Goal: Task Accomplishment & Management: Use online tool/utility

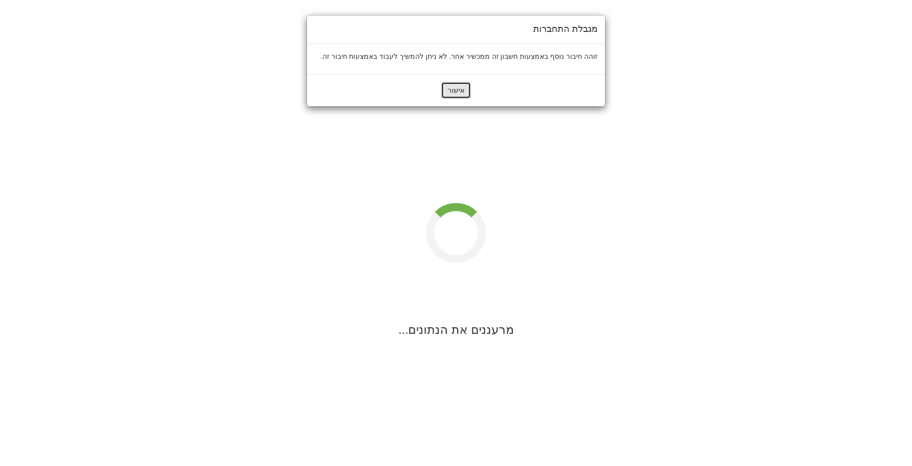
click at [456, 84] on button "אישור" at bounding box center [456, 90] width 30 height 17
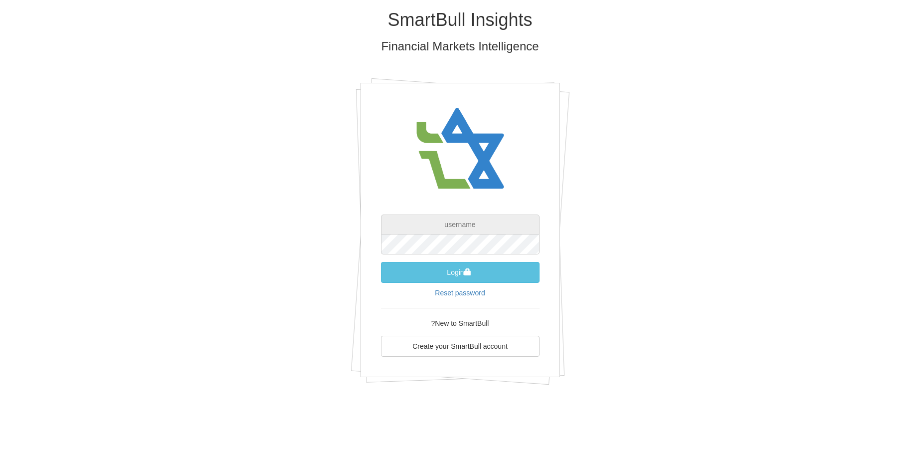
click at [457, 225] on input "text" at bounding box center [460, 224] width 159 height 20
type input "[EMAIL_ADDRESS][DOMAIN_NAME]"
click at [381, 262] on button "Login" at bounding box center [460, 272] width 159 height 21
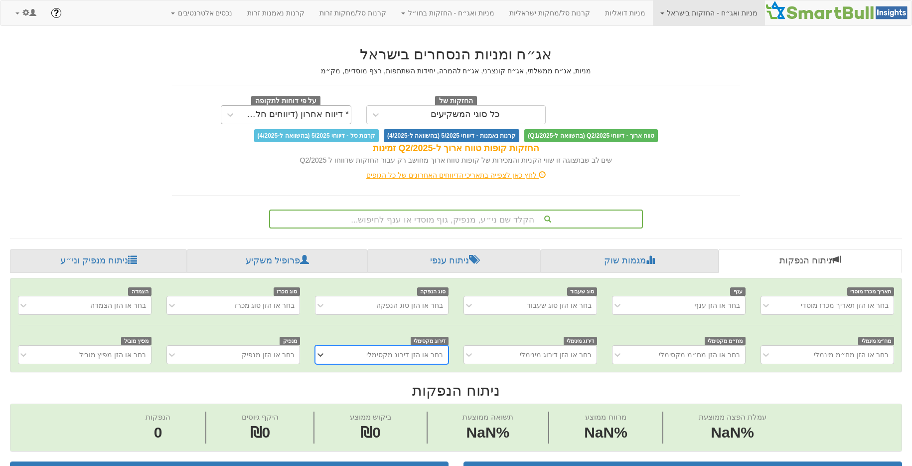
scroll to position [0, 7]
click at [42, 18] on link at bounding box center [26, 12] width 36 height 25
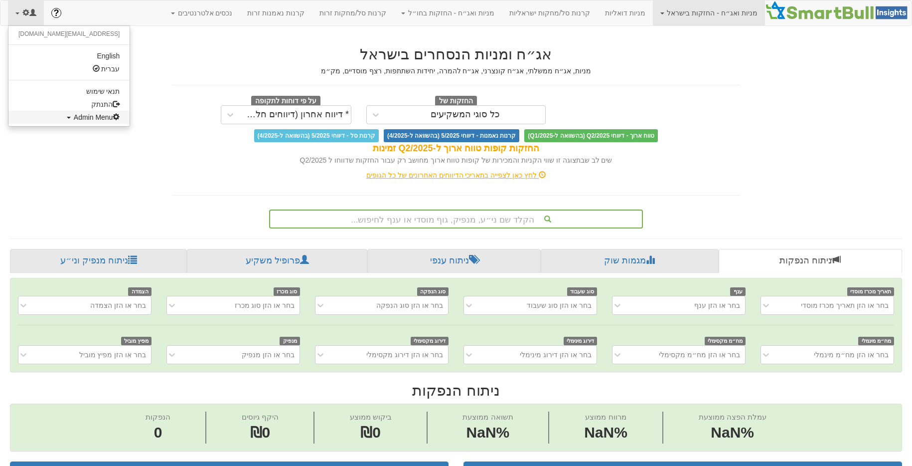
click at [65, 124] on link "Admin Menu" at bounding box center [68, 117] width 121 height 13
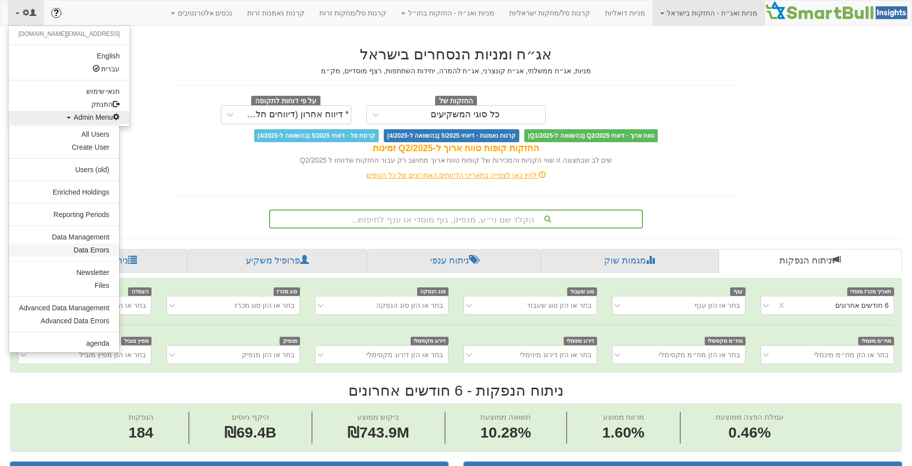
scroll to position [0, 0]
click at [99, 232] on link "Data Management" at bounding box center [64, 236] width 110 height 13
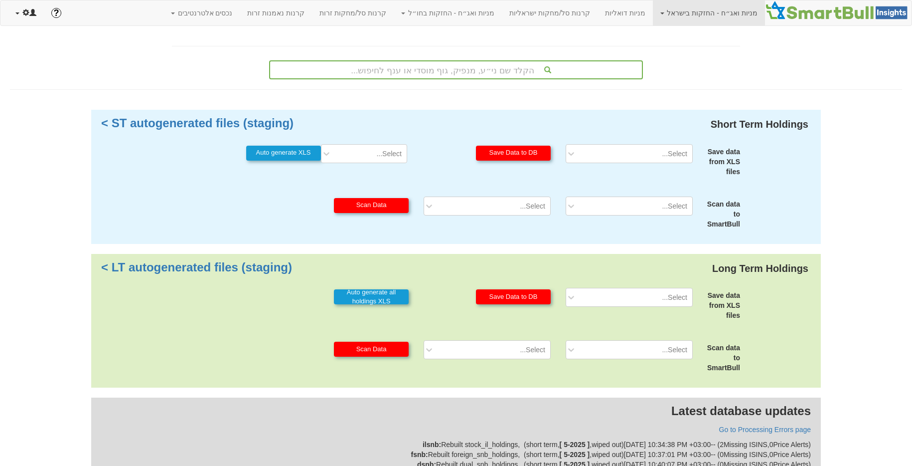
click at [37, 17] on link at bounding box center [26, 12] width 36 height 25
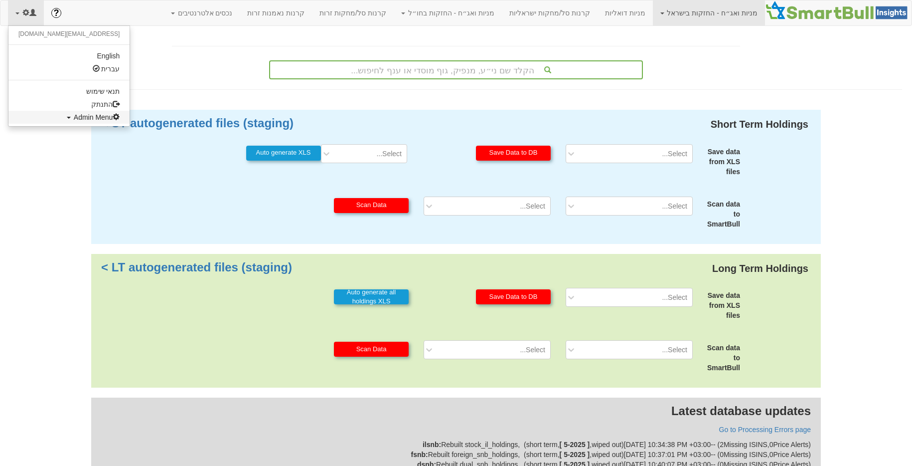
click at [74, 120] on span "Admin Menu" at bounding box center [97, 117] width 46 height 8
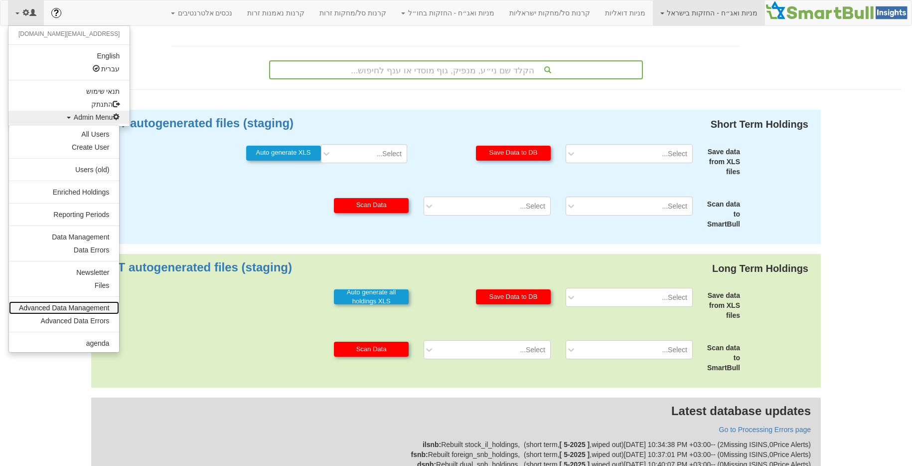
click at [101, 308] on link "Advanced Data Management" at bounding box center [64, 307] width 110 height 13
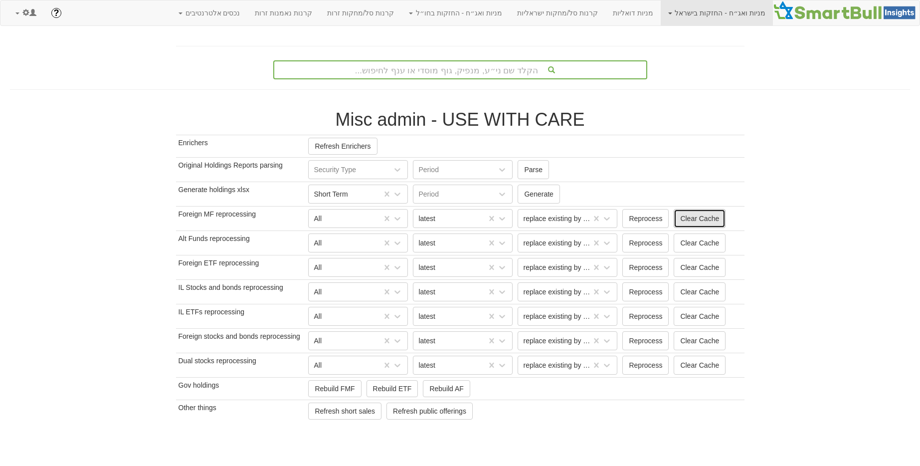
click at [692, 225] on button "Clear Cache" at bounding box center [699, 218] width 52 height 19
click at [712, 269] on button "Clear Cache" at bounding box center [699, 267] width 52 height 19
click at [710, 292] on button "Clear Cache" at bounding box center [699, 291] width 52 height 19
click at [696, 319] on button "Clear Cache" at bounding box center [699, 316] width 52 height 19
click at [698, 341] on button "Clear Cache" at bounding box center [699, 340] width 52 height 19
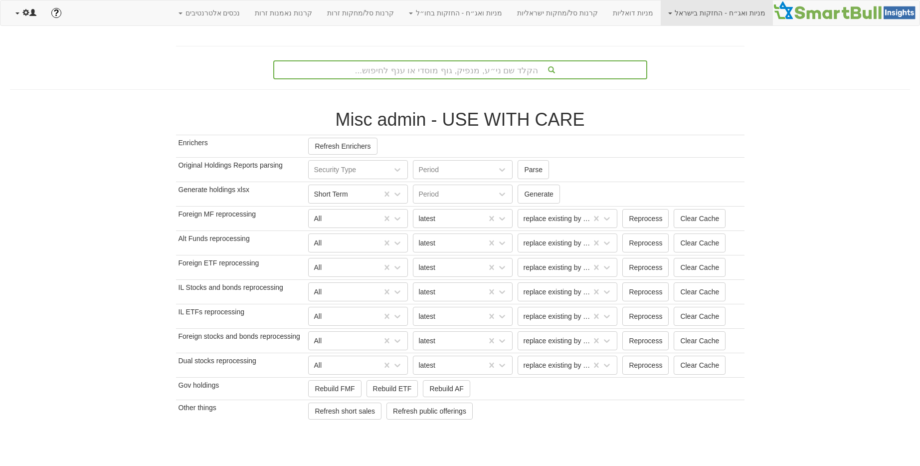
drag, startPoint x: 33, startPoint y: 12, endPoint x: 51, endPoint y: 78, distance: 68.1
click at [33, 12] on span at bounding box center [32, 12] width 7 height 7
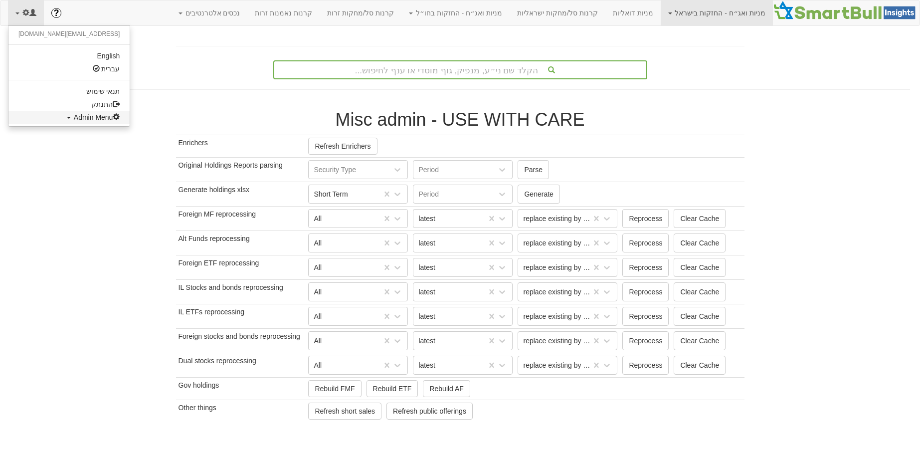
drag, startPoint x: 56, startPoint y: 119, endPoint x: 65, endPoint y: 168, distance: 49.7
click at [74, 120] on span "Admin Menu" at bounding box center [97, 117] width 46 height 8
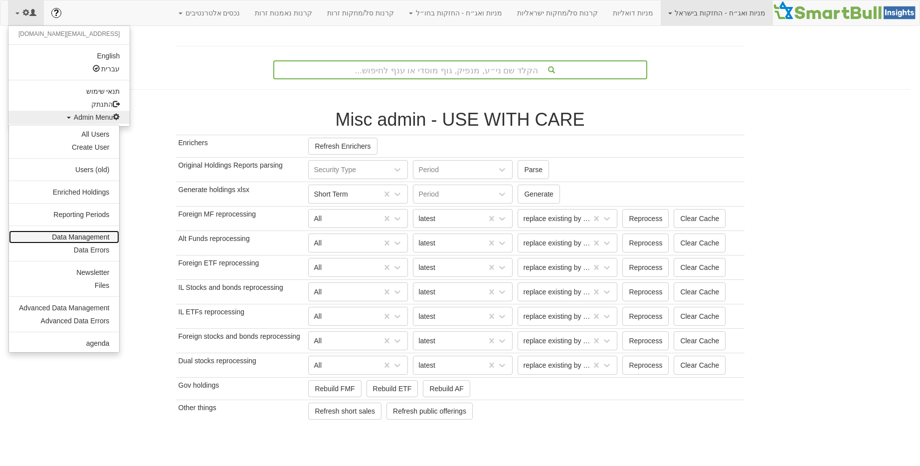
click at [67, 236] on link "Data Management" at bounding box center [64, 236] width 110 height 13
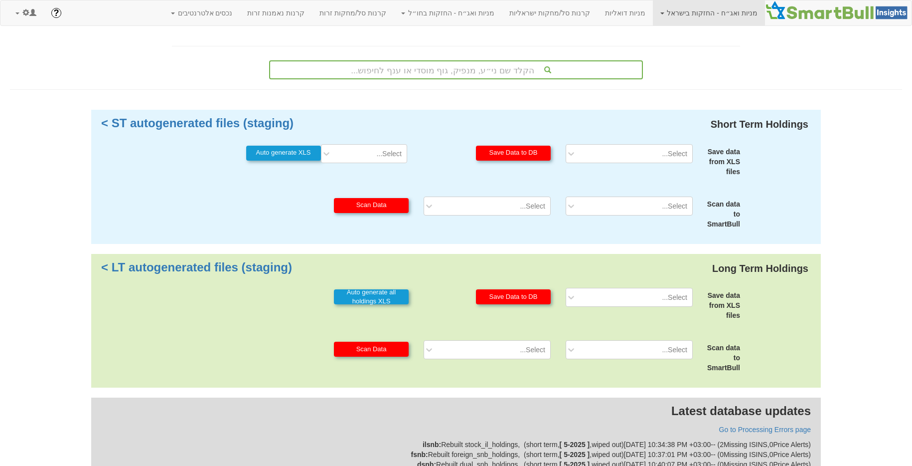
click at [656, 310] on div "Save data from XLS files Select... Save Data to DB Auto generate all holdings X…" at bounding box center [455, 304] width 583 height 32
click at [658, 306] on div "Select..." at bounding box center [629, 297] width 142 height 19
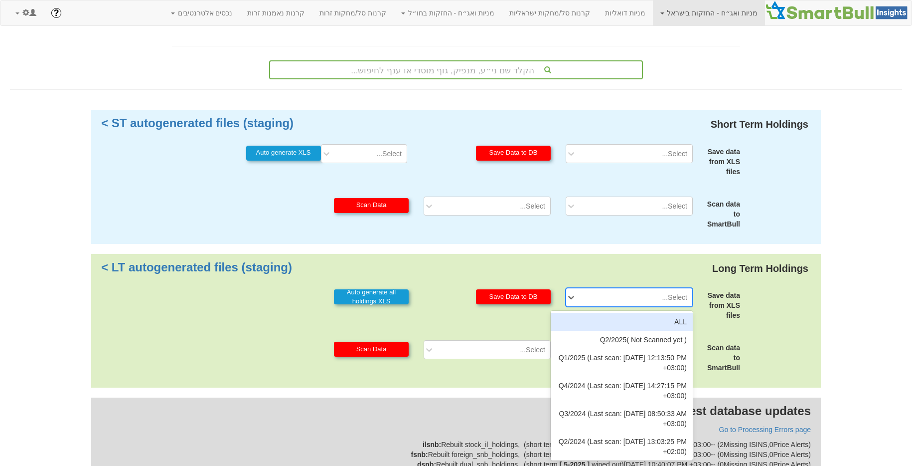
click at [655, 291] on div "Select..." at bounding box center [637, 297] width 111 height 16
click at [660, 332] on div "Q2/2025( Not Scanned yet )" at bounding box center [622, 339] width 142 height 18
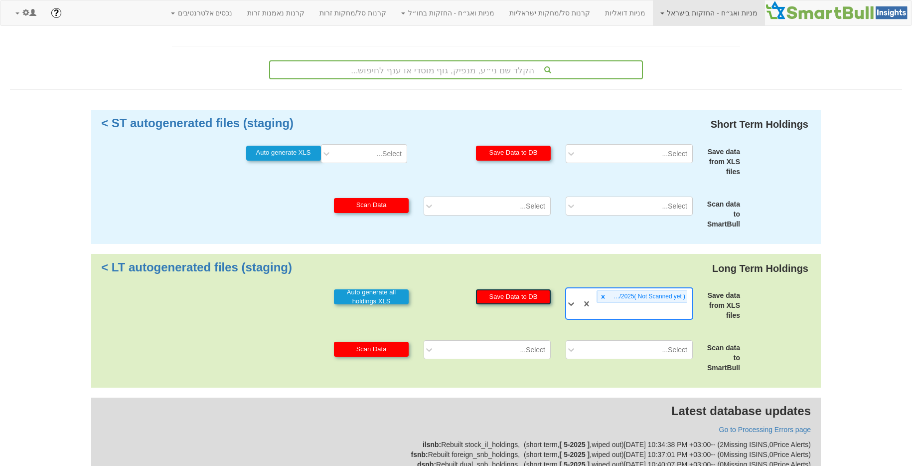
drag, startPoint x: 496, startPoint y: 290, endPoint x: 539, endPoint y: 306, distance: 45.7
click at [496, 291] on button "Save Data to DB" at bounding box center [513, 296] width 75 height 15
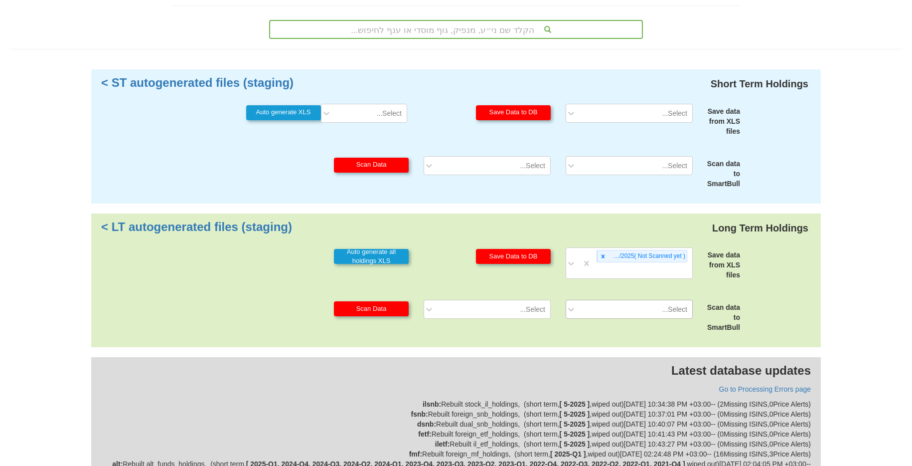
click at [620, 319] on div "Select..." at bounding box center [629, 309] width 142 height 19
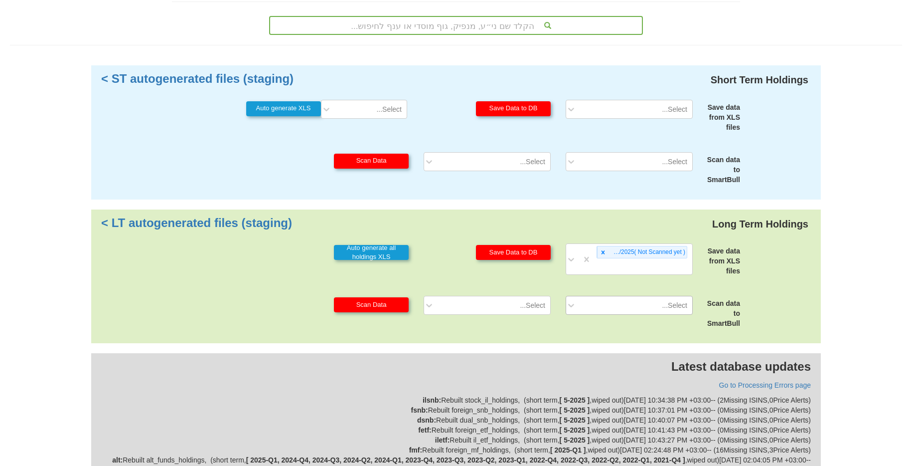
scroll to position [51, 0]
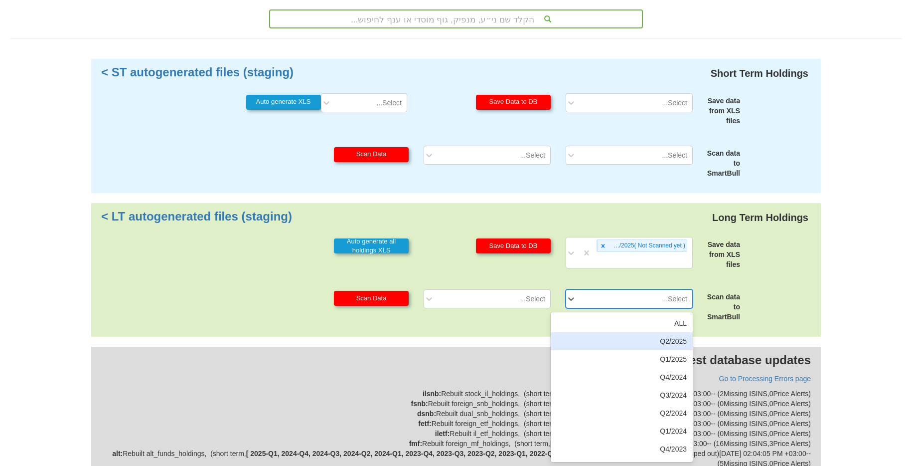
click at [643, 341] on div "Q2/2025" at bounding box center [622, 341] width 142 height 18
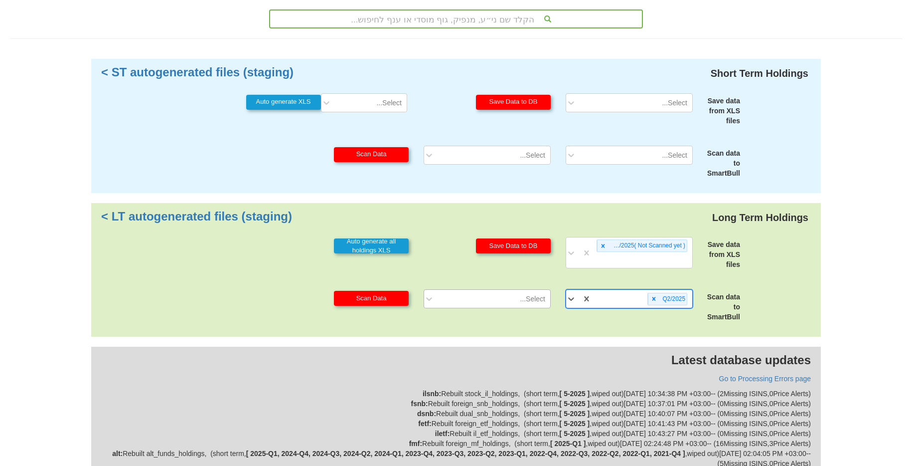
click at [519, 301] on div "Select..." at bounding box center [495, 299] width 111 height 16
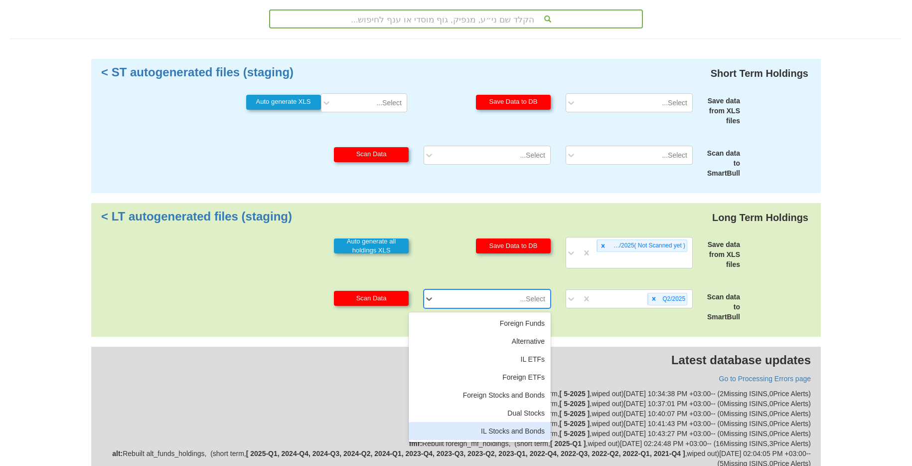
click at [520, 425] on div "IL Stocks and Bonds" at bounding box center [480, 431] width 142 height 18
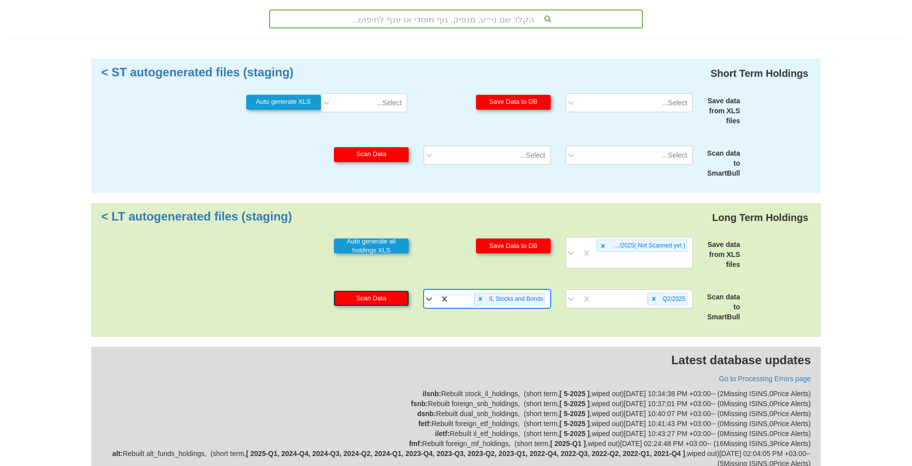
click at [392, 298] on button "Scan Data" at bounding box center [371, 298] width 75 height 15
click at [484, 300] on div at bounding box center [480, 298] width 11 height 11
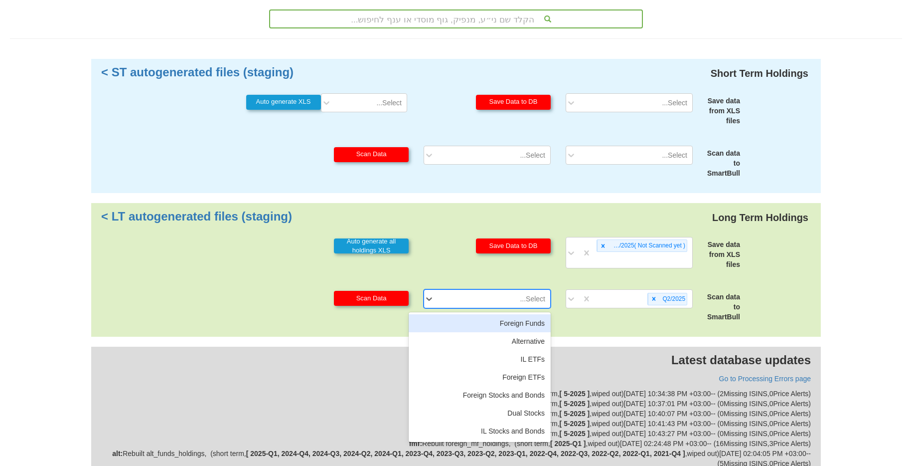
click at [484, 300] on div "Select..." at bounding box center [495, 299] width 111 height 16
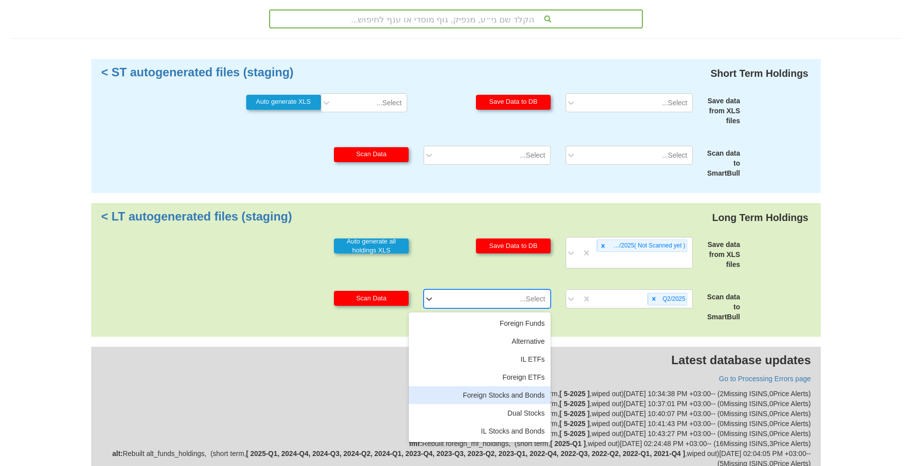
click at [512, 397] on div "Foreign Stocks and Bonds" at bounding box center [480, 395] width 142 height 18
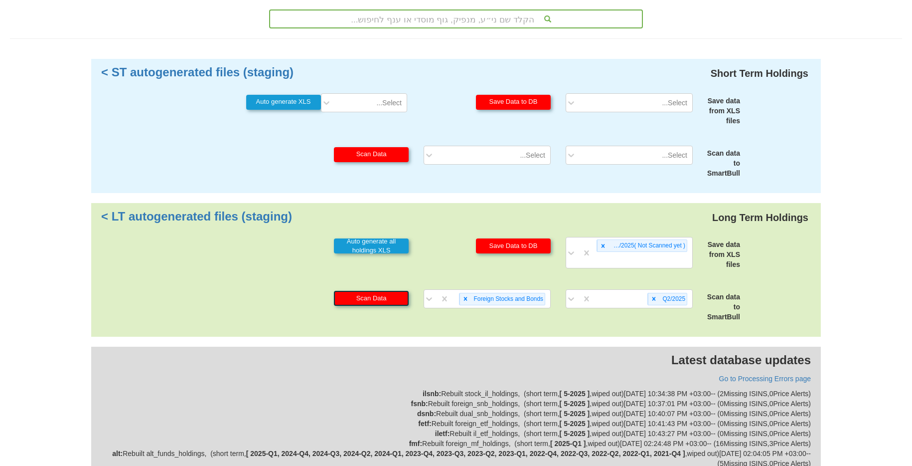
click at [380, 304] on button "Scan Data" at bounding box center [371, 298] width 75 height 15
click at [466, 298] on icon at bounding box center [465, 298] width 7 height 7
click at [481, 305] on div "Select..." at bounding box center [495, 299] width 111 height 16
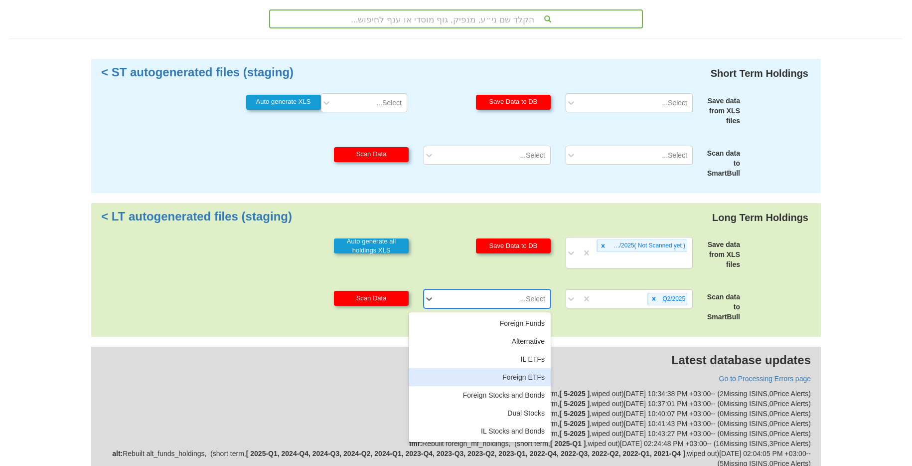
click at [532, 380] on div "Foreign ETFs" at bounding box center [480, 377] width 142 height 18
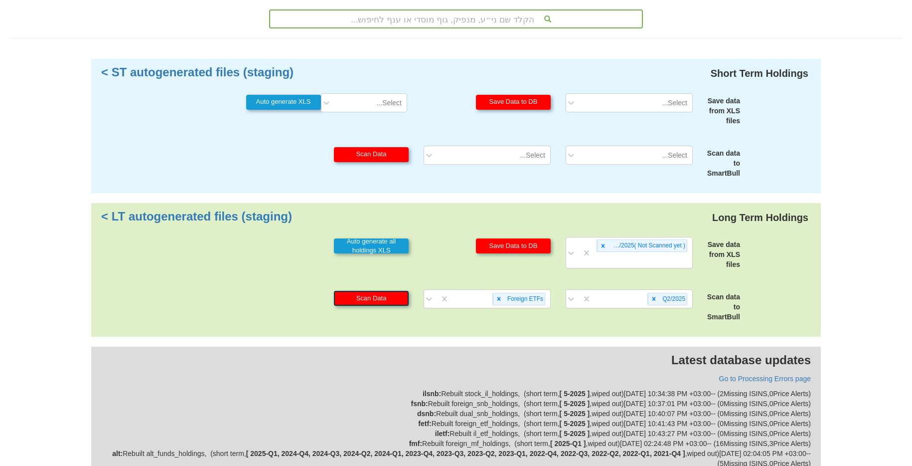
drag, startPoint x: 376, startPoint y: 292, endPoint x: 479, endPoint y: 316, distance: 105.4
click at [376, 292] on button "Scan Data" at bounding box center [371, 298] width 75 height 15
click at [496, 301] on icon at bounding box center [498, 298] width 7 height 7
click at [496, 301] on div "Foreign ETFs" at bounding box center [500, 299] width 101 height 16
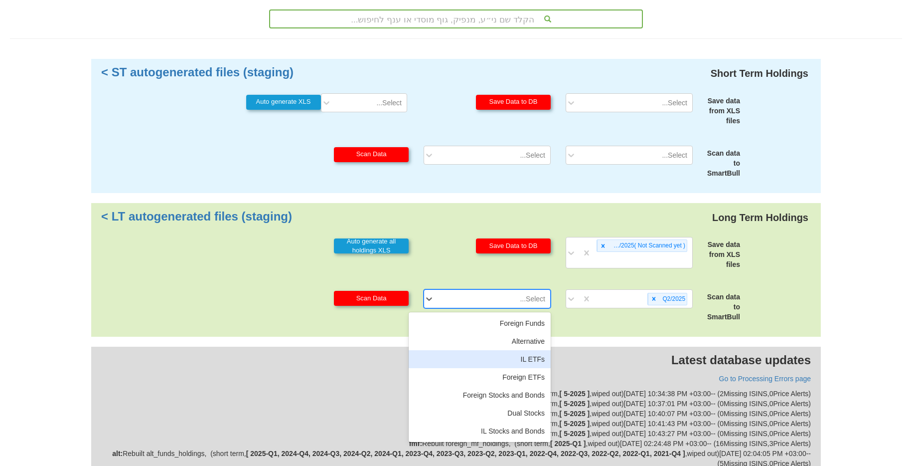
click at [523, 357] on div "IL ETFs" at bounding box center [480, 359] width 142 height 18
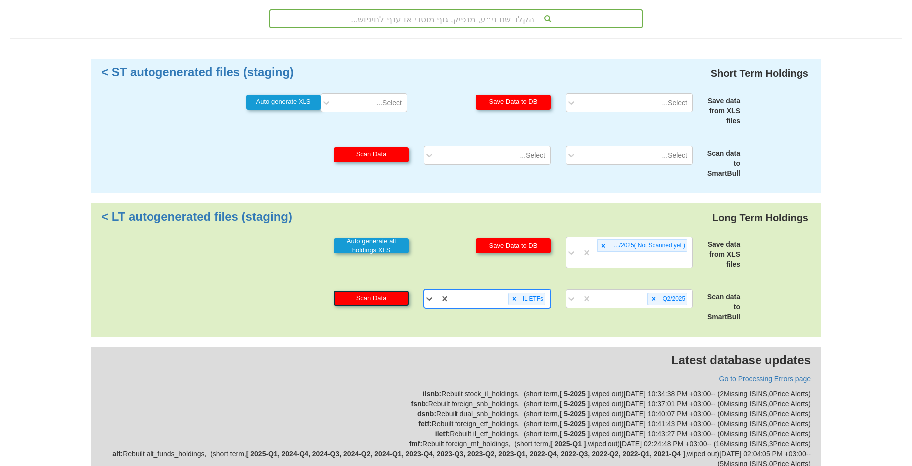
click at [392, 298] on button "Scan Data" at bounding box center [371, 298] width 75 height 15
click at [514, 303] on div at bounding box center [513, 298] width 11 height 11
click at [521, 305] on div "Select..." at bounding box center [495, 299] width 111 height 16
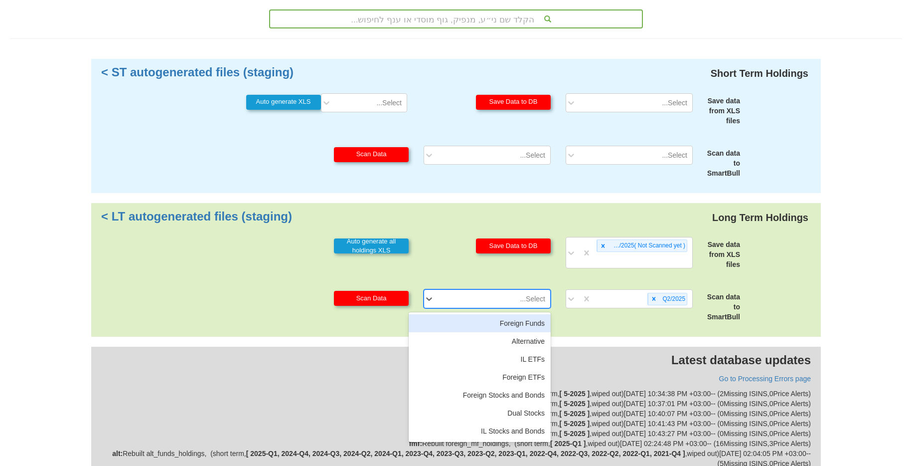
click at [527, 328] on div "Foreign Funds" at bounding box center [480, 323] width 142 height 18
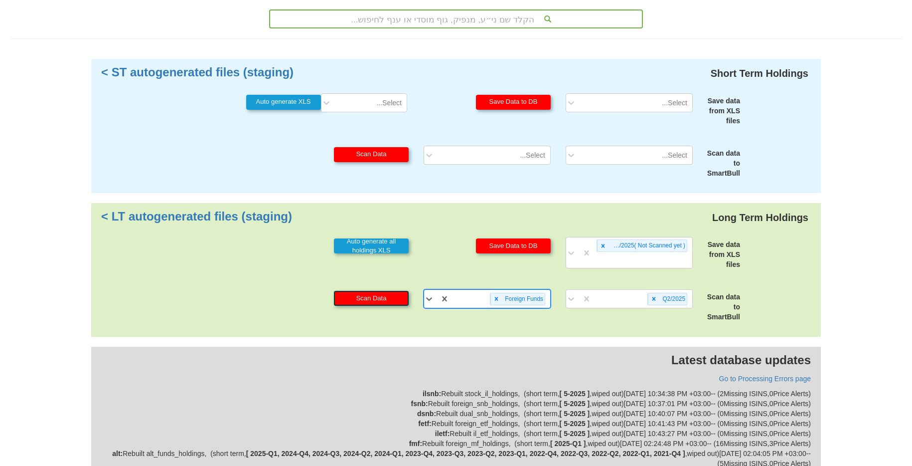
click at [381, 305] on button "Scan Data" at bounding box center [371, 298] width 75 height 15
click at [498, 300] on icon at bounding box center [496, 298] width 7 height 7
click at [501, 301] on div "Select..." at bounding box center [495, 299] width 111 height 16
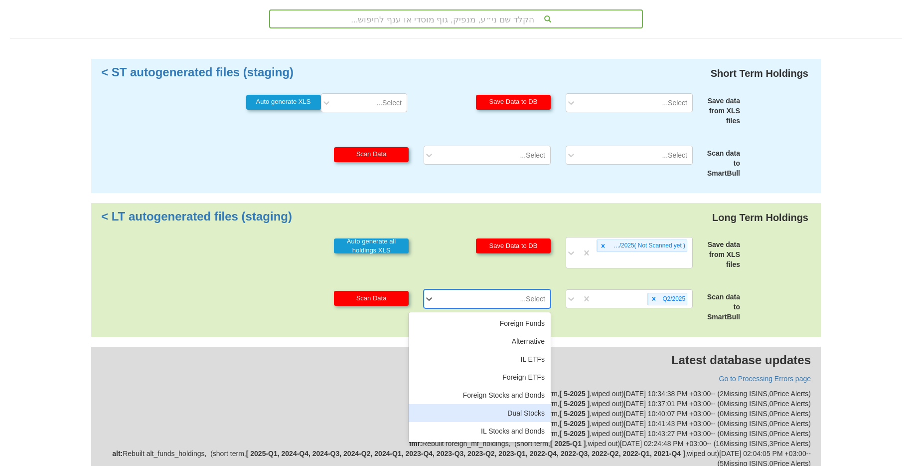
click at [510, 407] on div "Dual Stocks" at bounding box center [480, 413] width 142 height 18
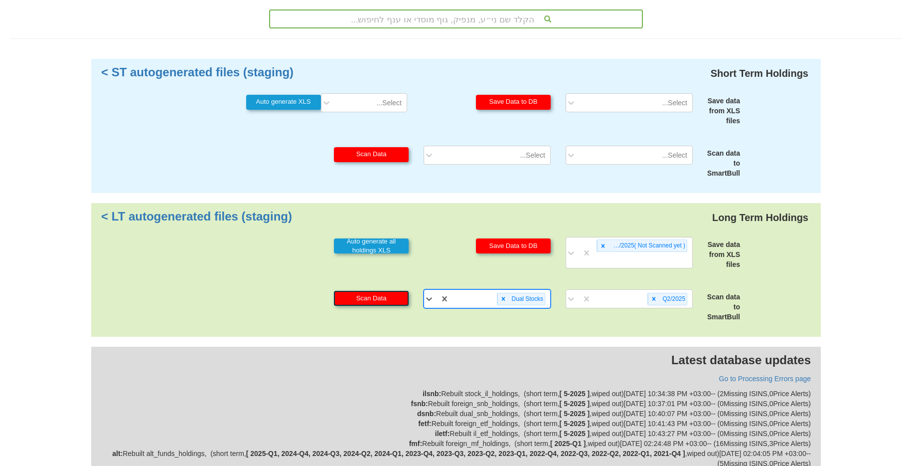
click at [359, 296] on button "Scan Data" at bounding box center [371, 298] width 75 height 15
click at [504, 299] on icon at bounding box center [503, 298] width 7 height 7
click at [654, 299] on icon at bounding box center [653, 298] width 3 height 3
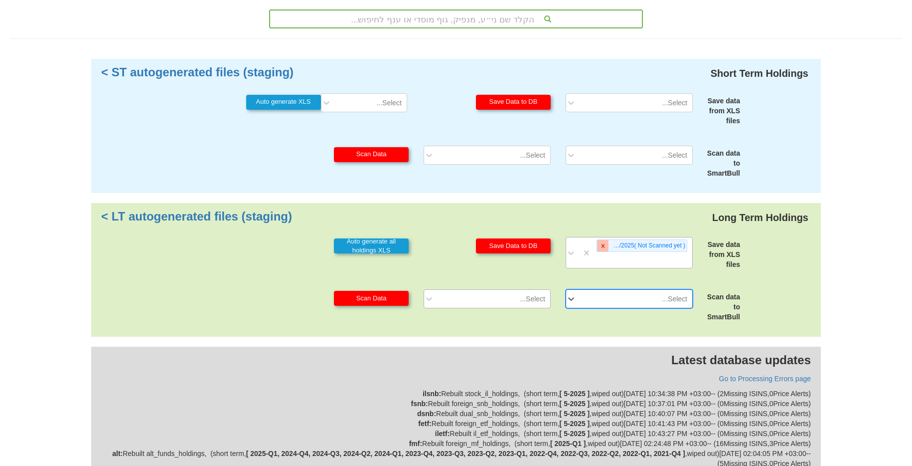
click at [599, 247] on div at bounding box center [602, 245] width 11 height 11
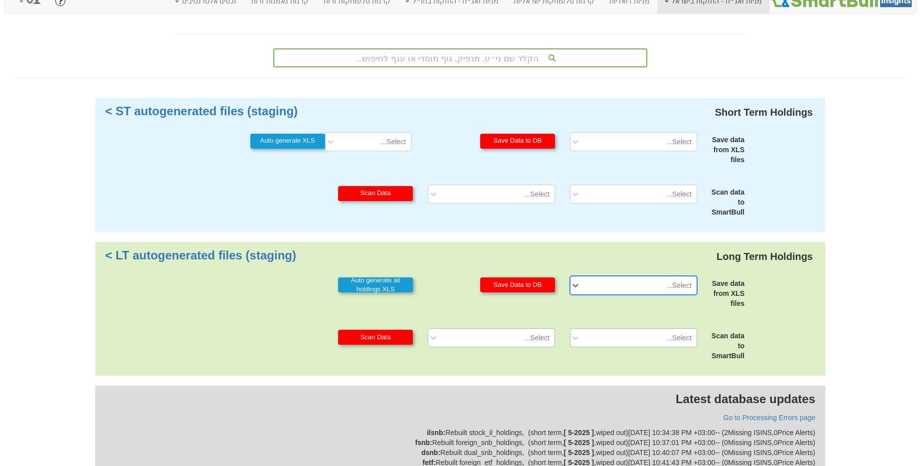
scroll to position [0, 0]
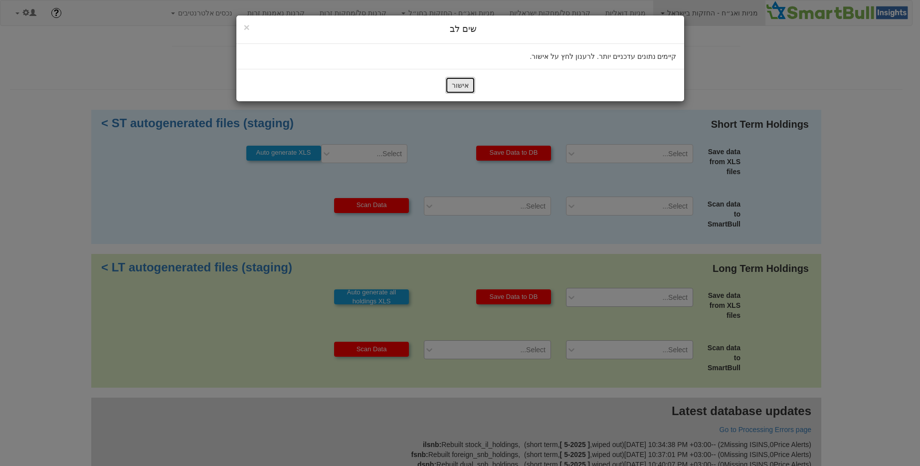
click at [452, 89] on button "אישור" at bounding box center [460, 85] width 30 height 17
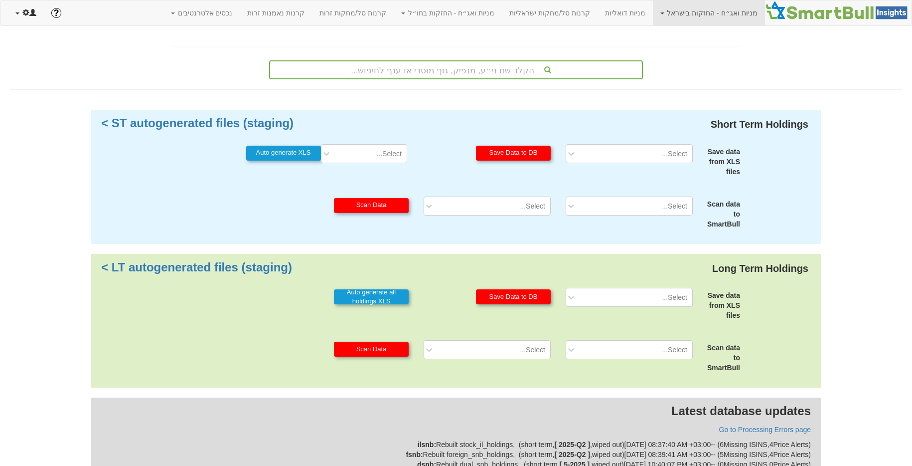
click at [30, 20] on link at bounding box center [26, 12] width 36 height 25
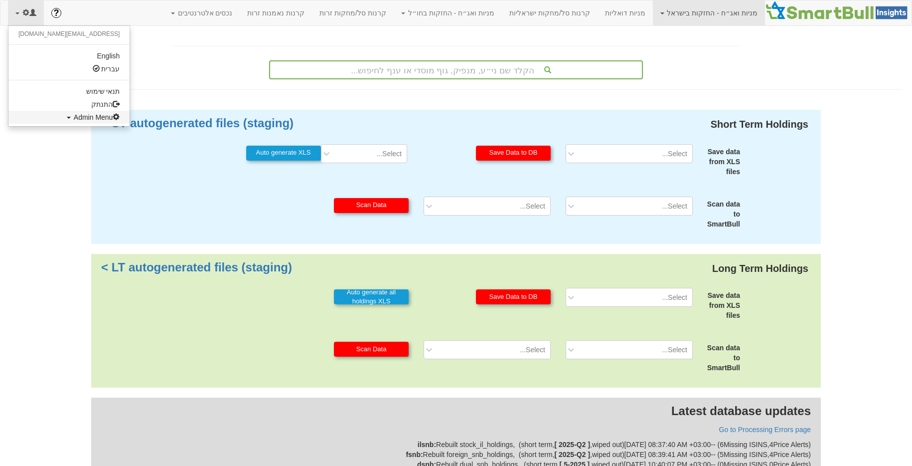
click at [113, 116] on span at bounding box center [116, 116] width 7 height 7
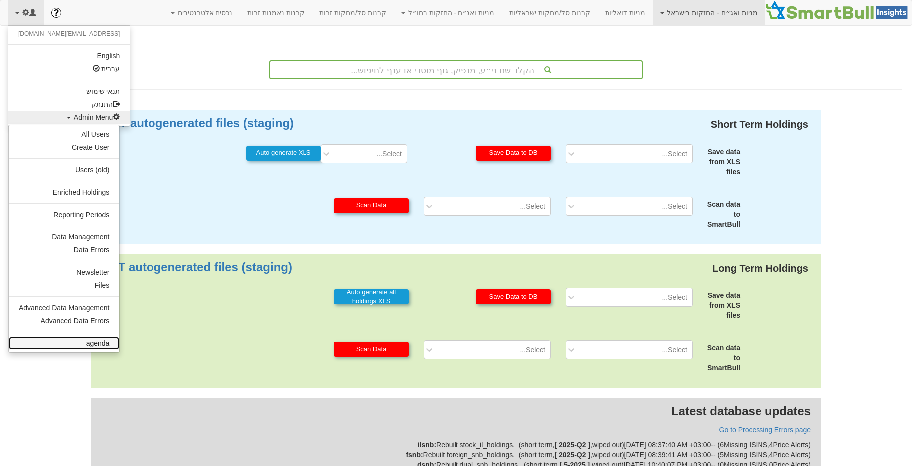
click at [93, 344] on link "agenda" at bounding box center [64, 342] width 110 height 13
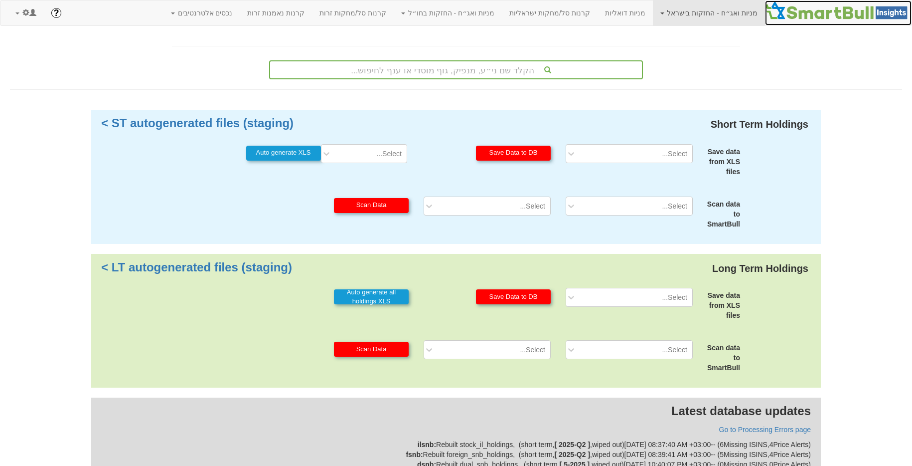
click at [825, 8] on img at bounding box center [838, 10] width 147 height 20
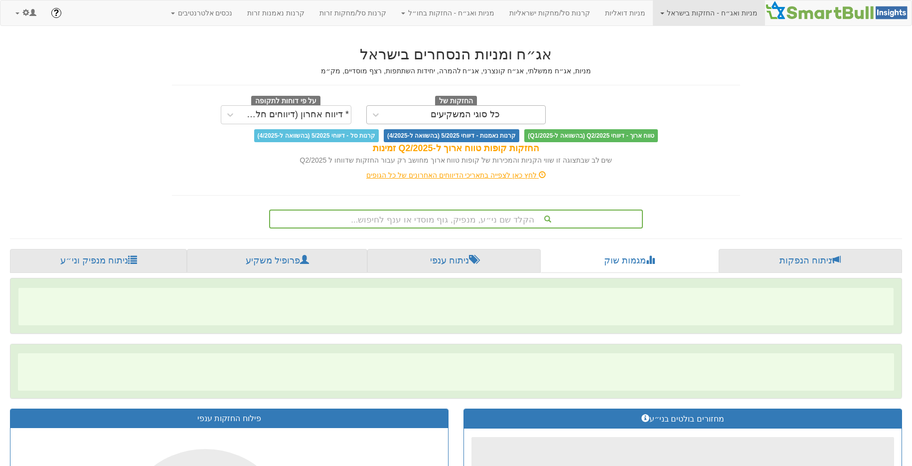
click at [504, 119] on div "כל סוגי המשקיעים" at bounding box center [465, 115] width 160 height 16
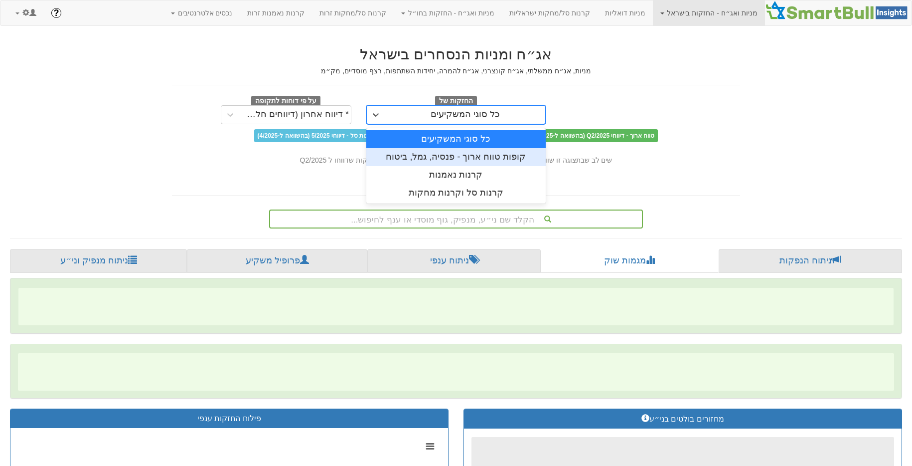
click at [480, 154] on div "קופות טווח ארוך - פנסיה, גמל, ביטוח" at bounding box center [455, 157] width 179 height 18
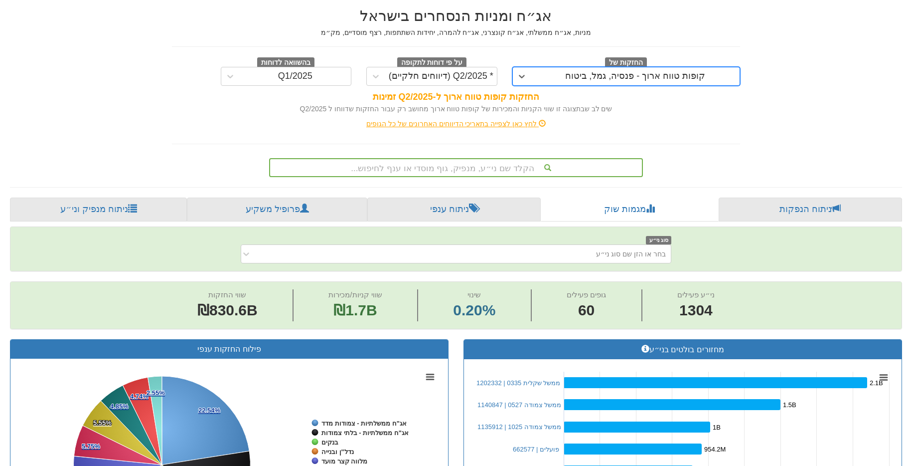
scroll to position [25, 0]
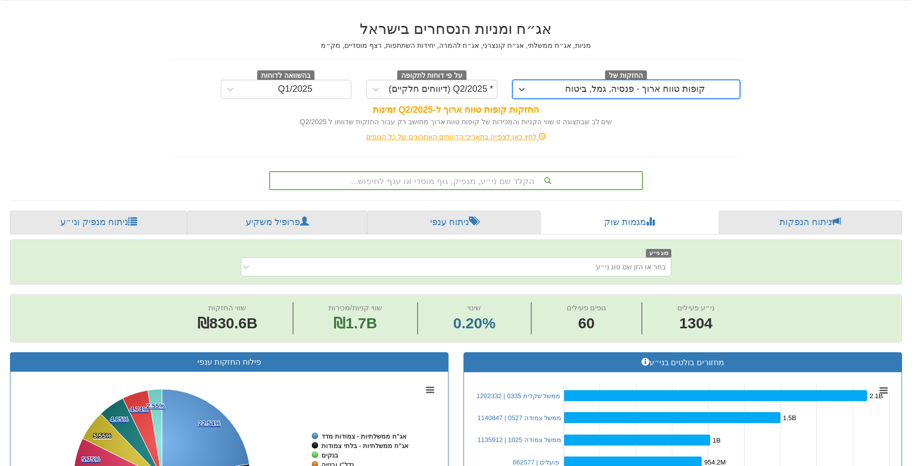
click at [418, 137] on div "לחץ כאן לצפייה בתאריכי הדיווחים האחרונים של כל הגופים" at bounding box center [455, 137] width 583 height 10
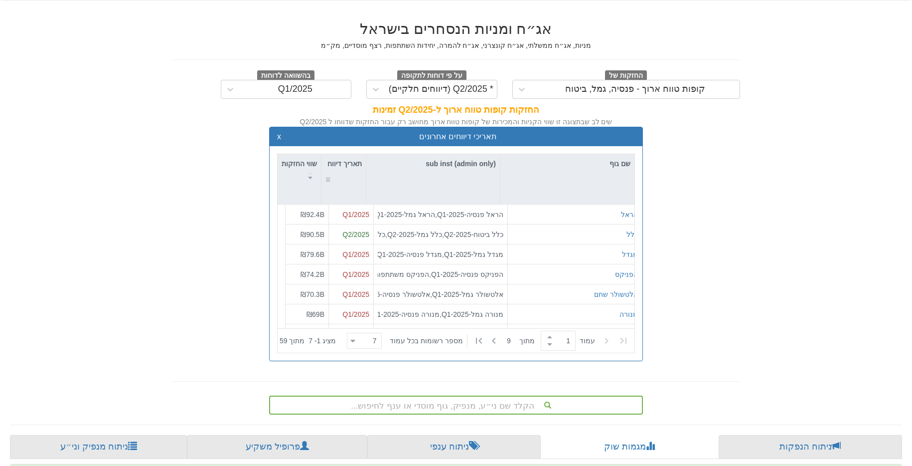
click at [333, 172] on div "תאריך דיווח" at bounding box center [343, 169] width 44 height 30
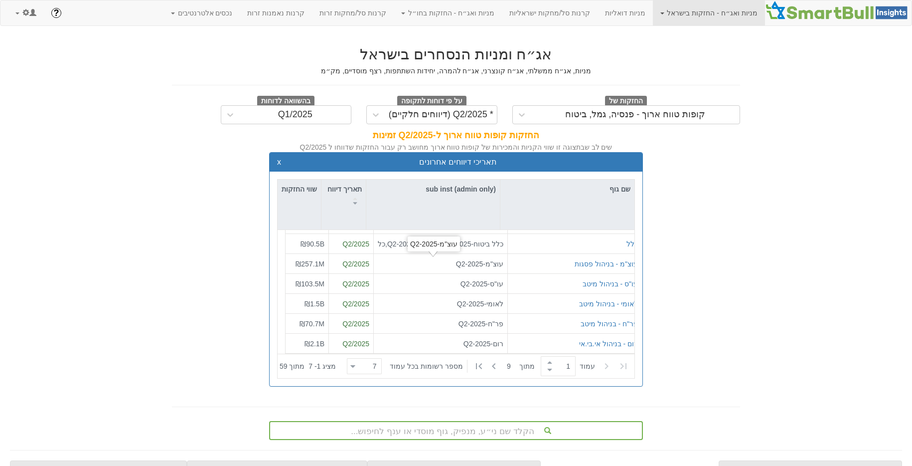
scroll to position [0, 0]
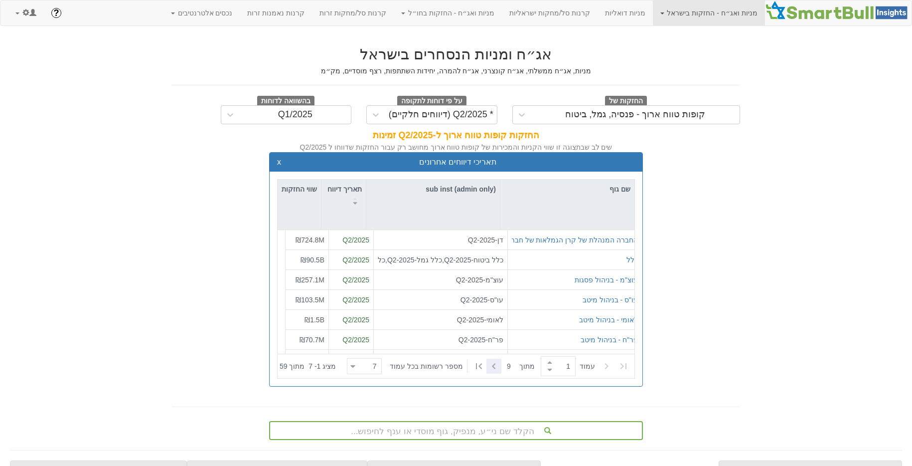
click at [495, 367] on icon at bounding box center [493, 366] width 3 height 6
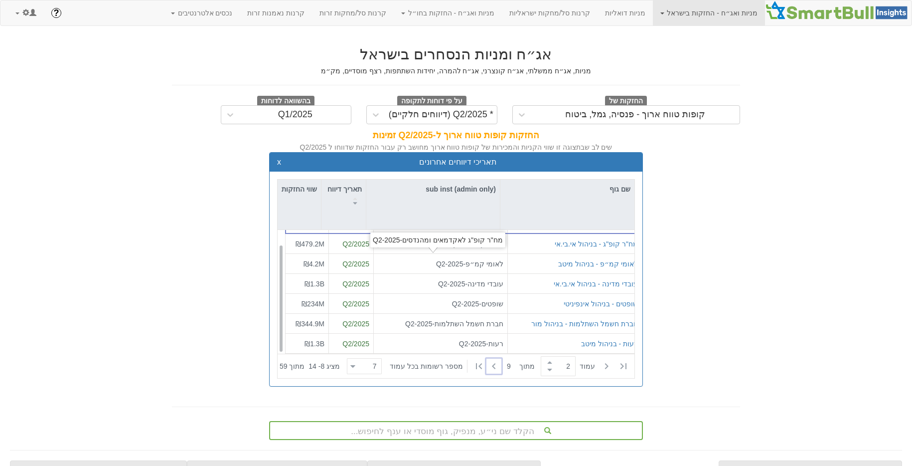
scroll to position [16, 0]
click at [494, 364] on icon at bounding box center [494, 366] width 12 height 12
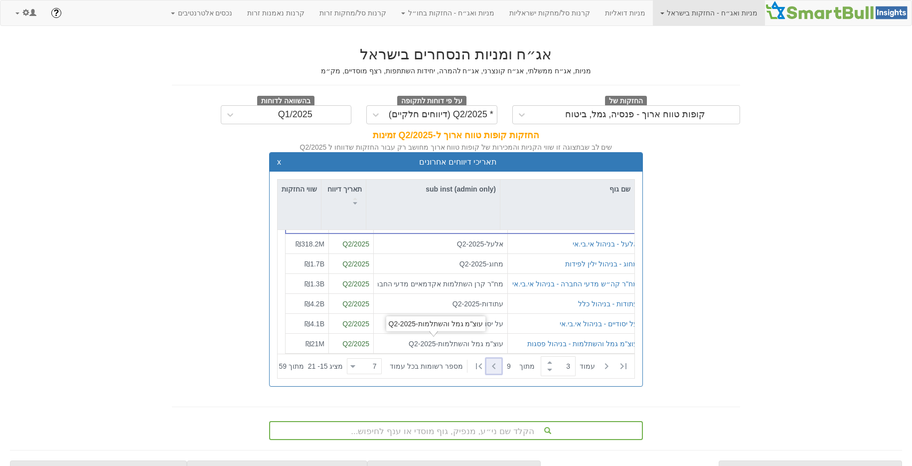
click at [500, 364] on icon at bounding box center [494, 366] width 12 height 12
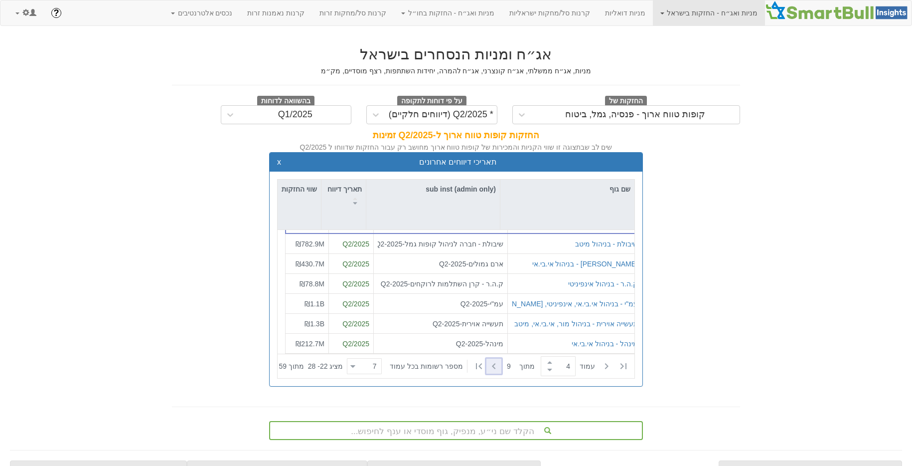
click at [498, 367] on icon at bounding box center [494, 366] width 12 height 12
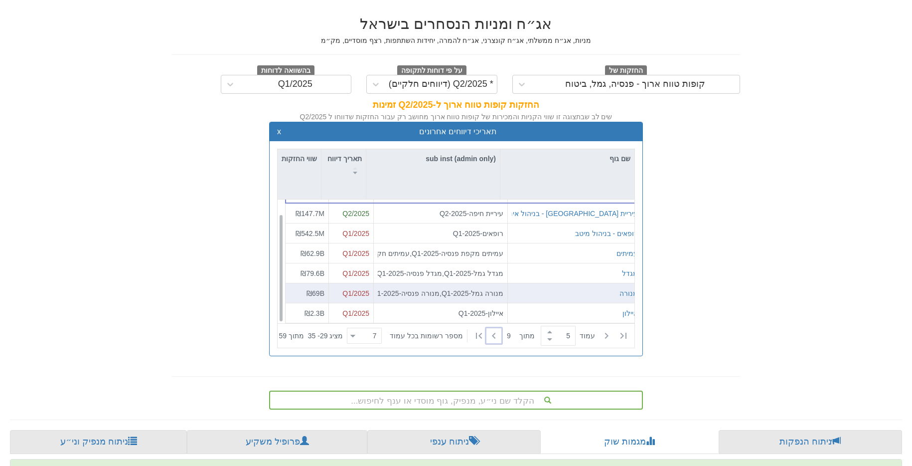
scroll to position [43, 0]
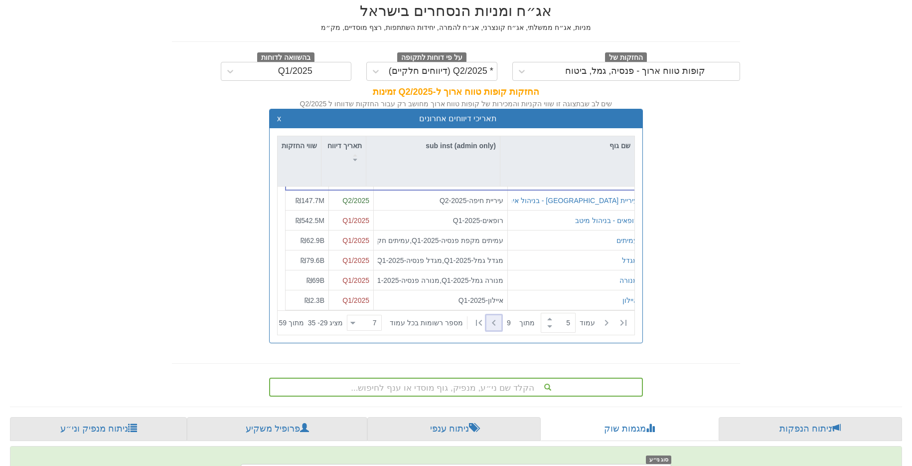
click at [500, 326] on icon at bounding box center [494, 323] width 12 height 12
type input "6"
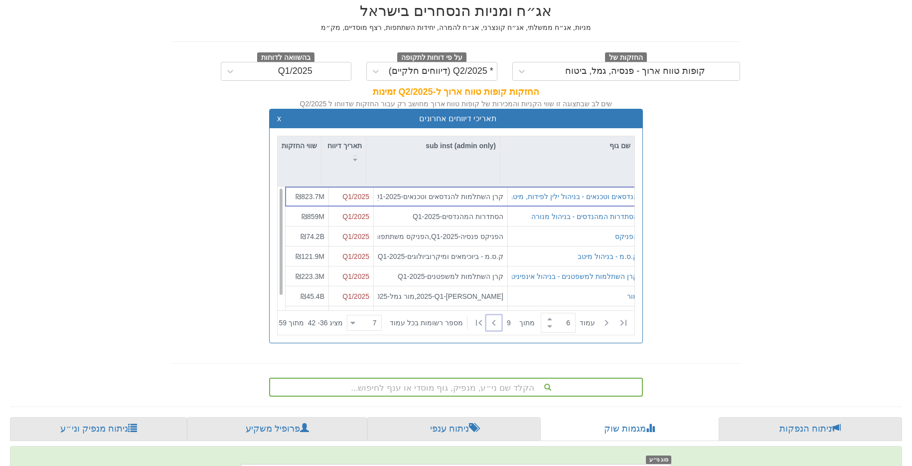
scroll to position [0, 0]
